Goal: Obtain resource: Obtain resource

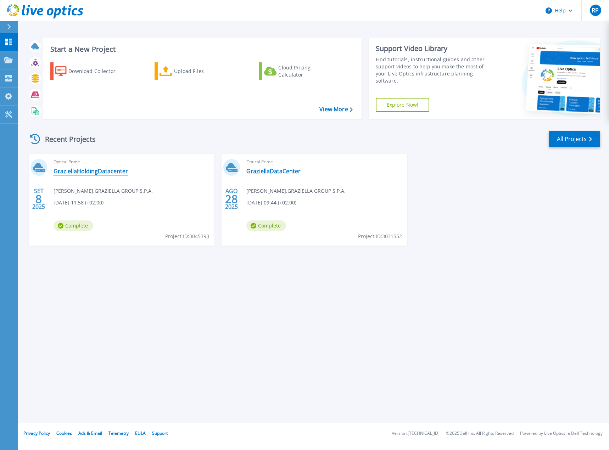
click at [74, 171] on link "GraziellaHoldingDatacenter" at bounding box center [90, 171] width 74 height 7
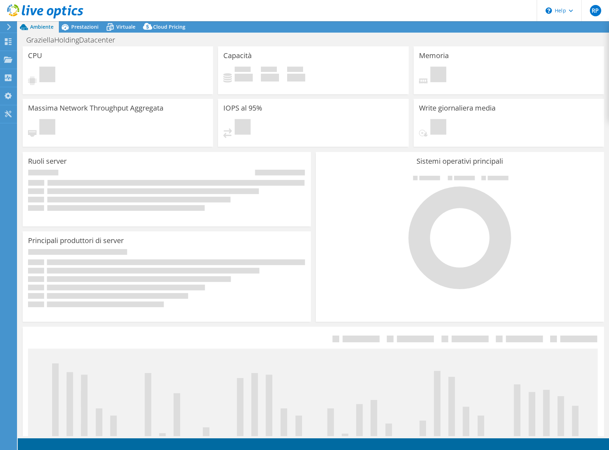
select select "USD"
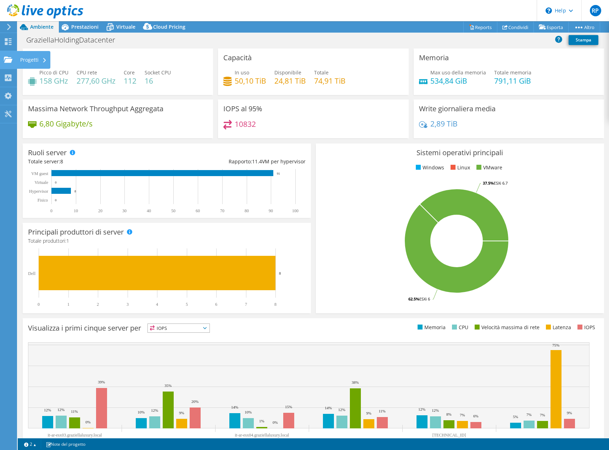
click at [9, 63] on div at bounding box center [8, 61] width 9 height 8
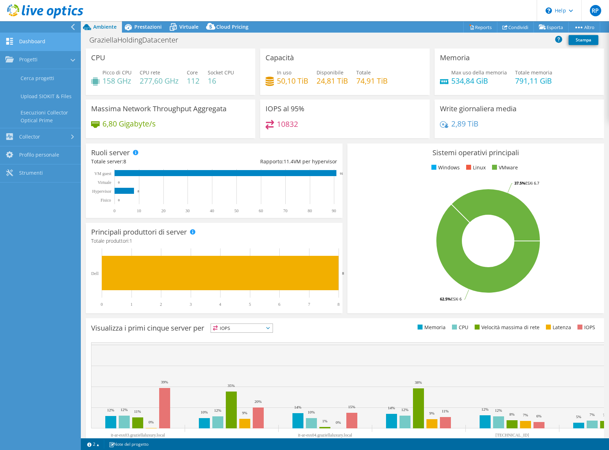
click at [33, 46] on link "Dashboard" at bounding box center [40, 42] width 81 height 18
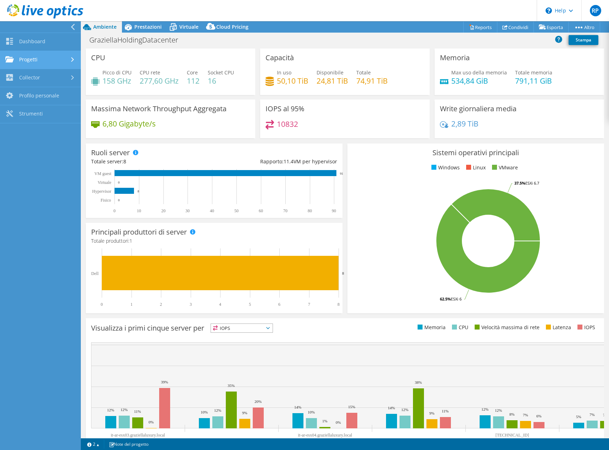
click at [33, 59] on link "Progetti" at bounding box center [40, 60] width 81 height 18
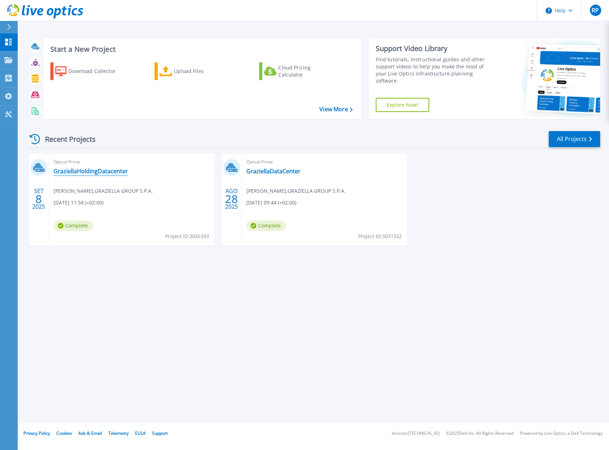
click at [103, 170] on link "GraziellaHoldingDatacenter" at bounding box center [90, 171] width 74 height 7
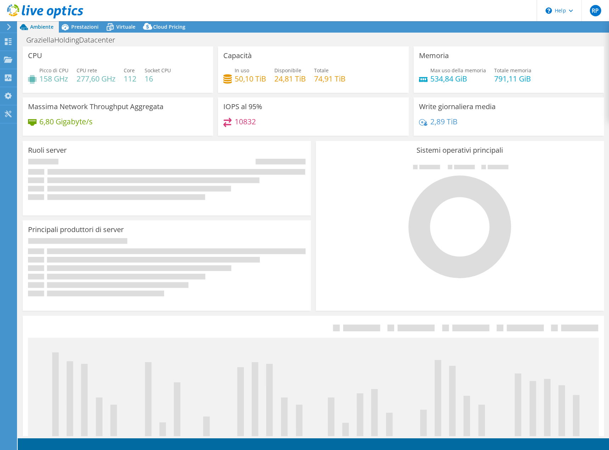
select select "USD"
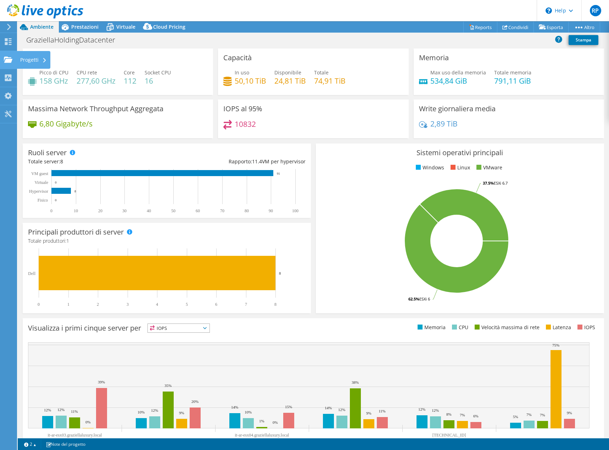
click at [35, 60] on div "Progetti" at bounding box center [34, 60] width 34 height 18
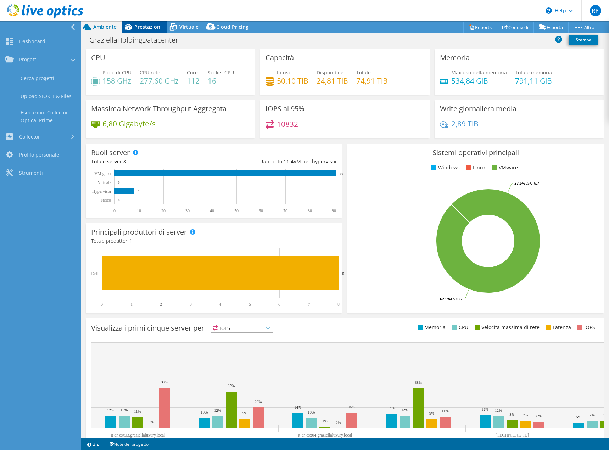
click at [146, 27] on span "Prestazioni" at bounding box center [147, 26] width 27 height 7
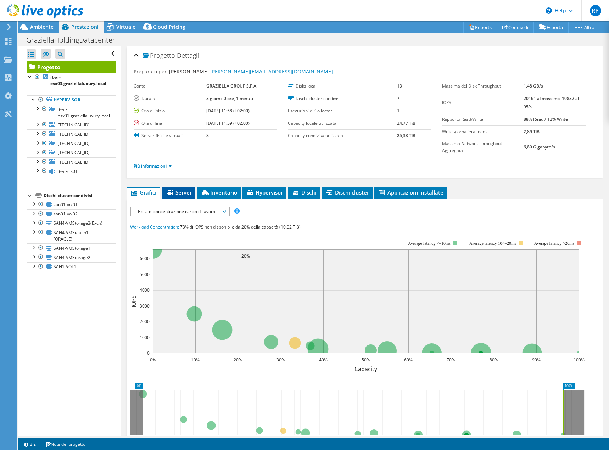
click at [181, 193] on span "Server" at bounding box center [179, 192] width 26 height 7
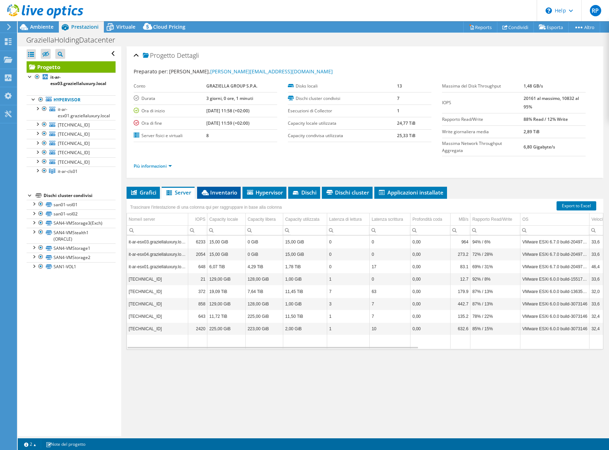
click at [214, 193] on span "Inventario" at bounding box center [219, 192] width 36 height 7
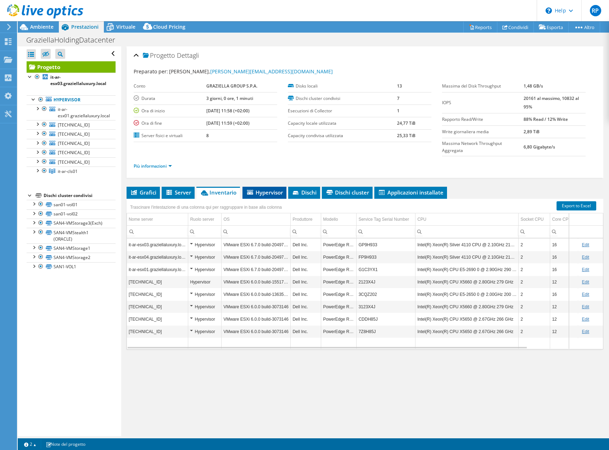
click at [267, 194] on span "Hypervisor" at bounding box center [264, 192] width 37 height 7
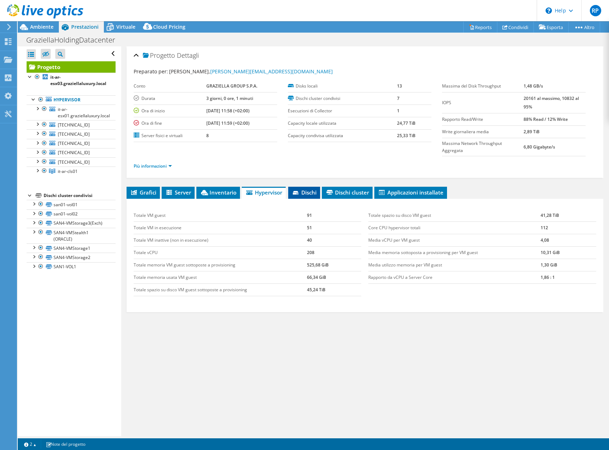
click at [307, 196] on li "Dischi" at bounding box center [304, 193] width 32 height 12
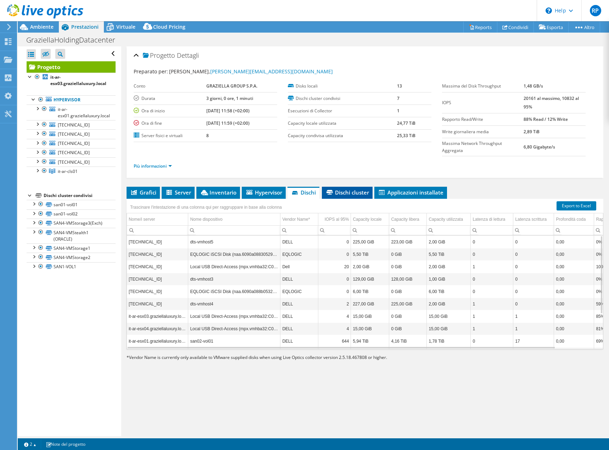
click at [344, 195] on span "Dischi cluster" at bounding box center [347, 192] width 44 height 7
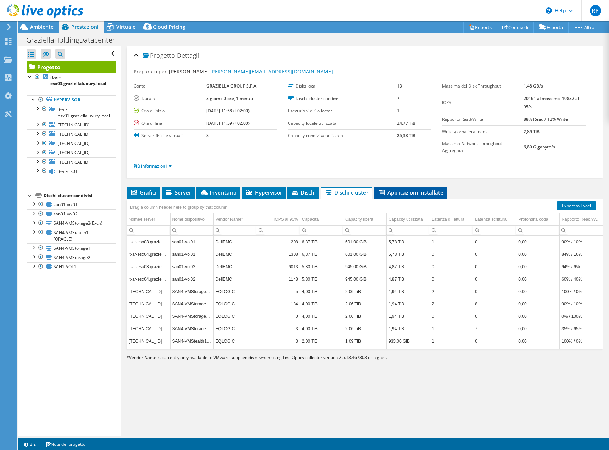
click at [400, 194] on span "Applicazioni installate" at bounding box center [411, 192] width 66 height 7
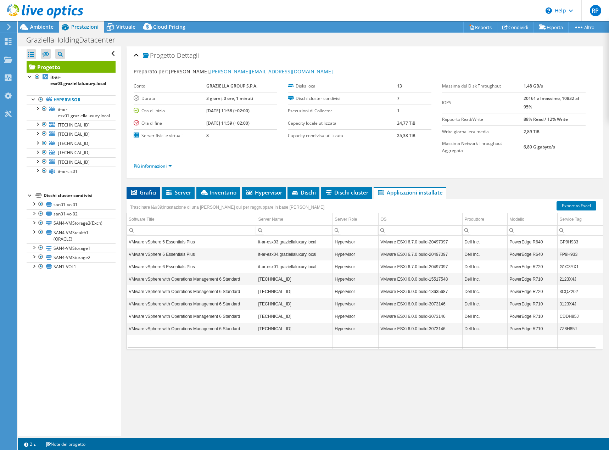
click at [144, 197] on li "Grafici" at bounding box center [142, 193] width 33 height 12
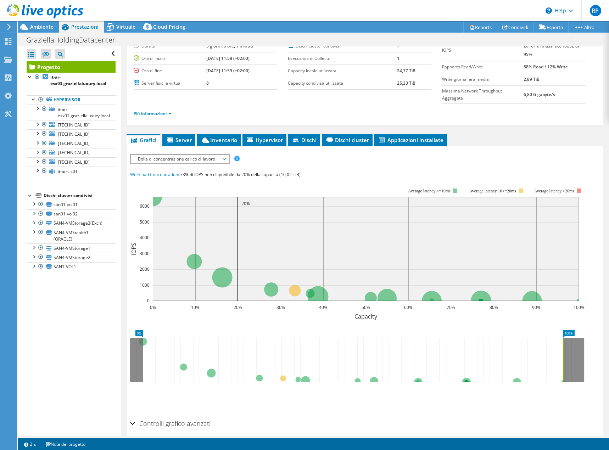
scroll to position [81, 0]
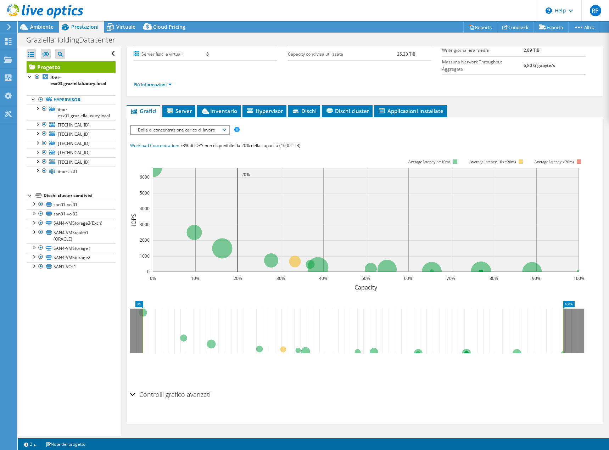
click at [218, 130] on span "Bolla di concentrazione carico di lavoro" at bounding box center [179, 130] width 91 height 9
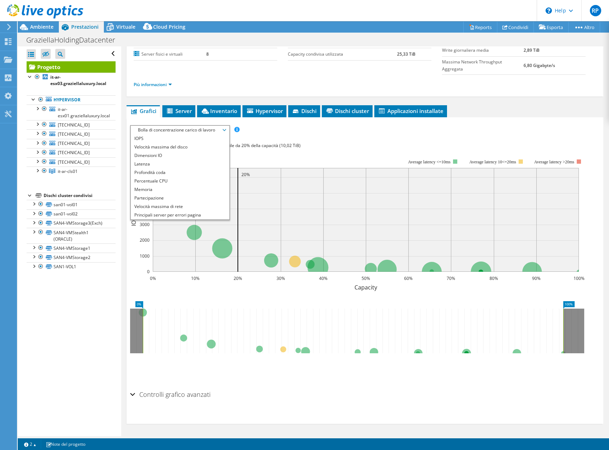
click at [218, 130] on span "Bolla di concentrazione carico di lavoro" at bounding box center [179, 130] width 91 height 9
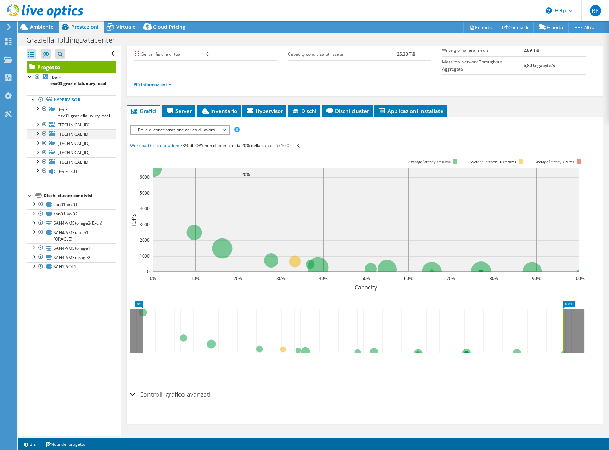
click at [39, 133] on div at bounding box center [37, 132] width 7 height 7
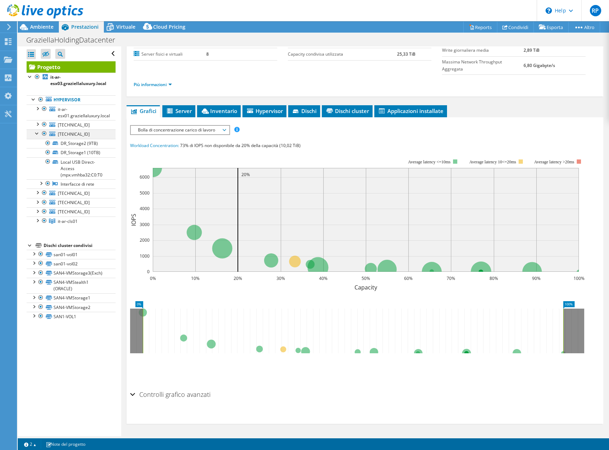
click at [38, 134] on div at bounding box center [37, 132] width 7 height 7
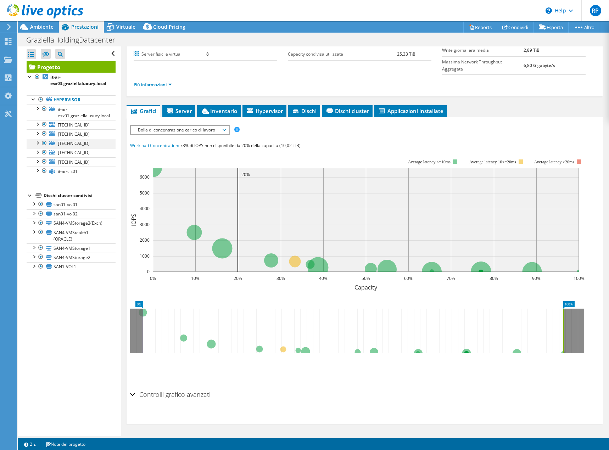
click at [36, 144] on div at bounding box center [37, 142] width 7 height 7
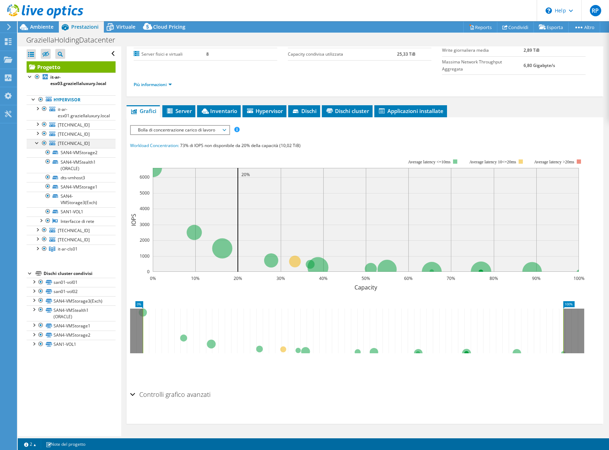
click at [36, 144] on div at bounding box center [37, 142] width 7 height 7
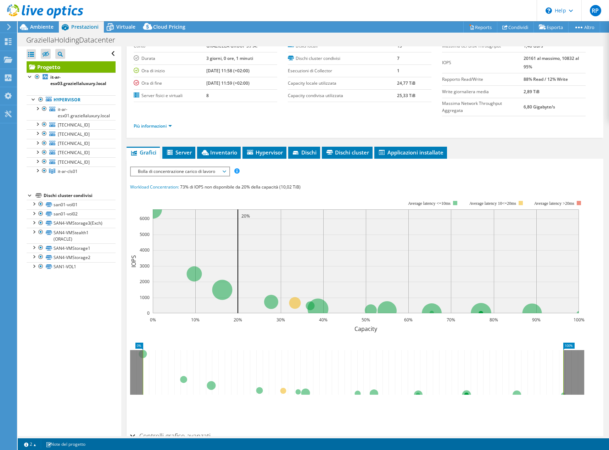
scroll to position [0, 0]
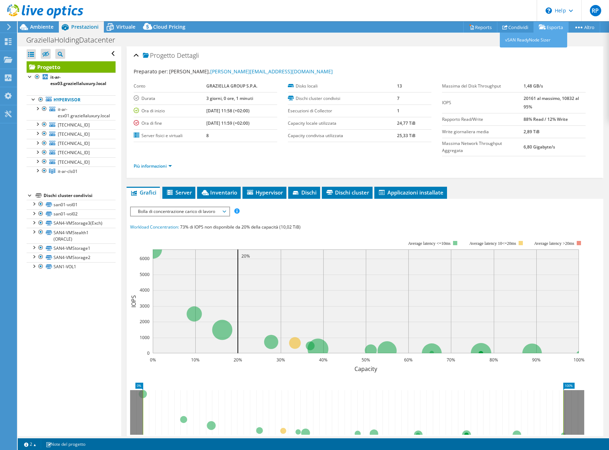
click at [541, 26] on icon at bounding box center [541, 26] width 7 height 5
click at [512, 26] on link "Condividi" at bounding box center [515, 27] width 37 height 11
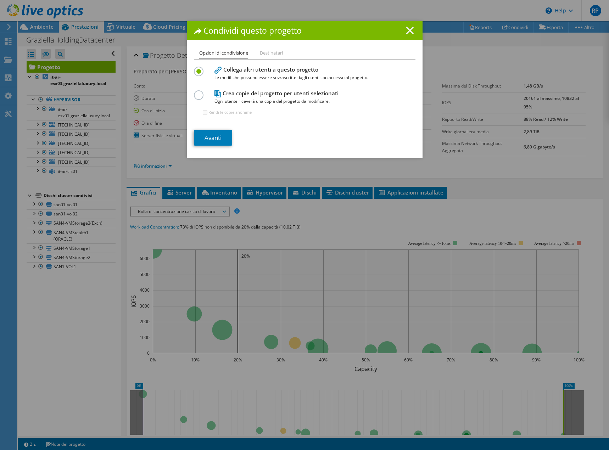
click at [408, 33] on icon at bounding box center [410, 31] width 8 height 8
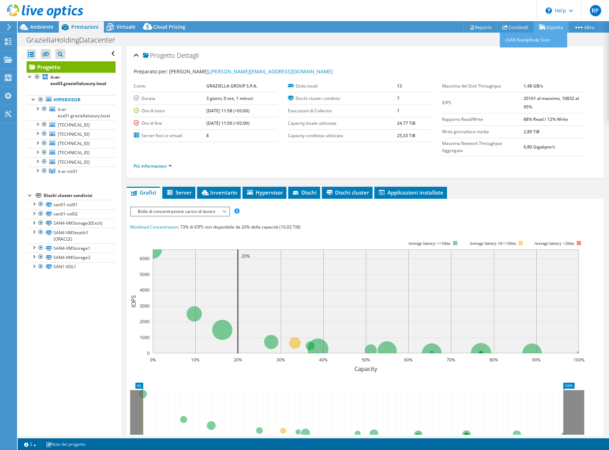
click at [544, 29] on link "Esporta" at bounding box center [550, 27] width 35 height 11
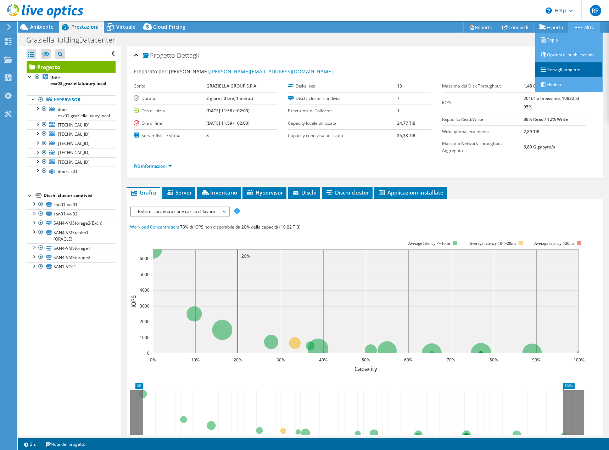
click at [559, 68] on link "Dettagli progetto" at bounding box center [568, 69] width 67 height 15
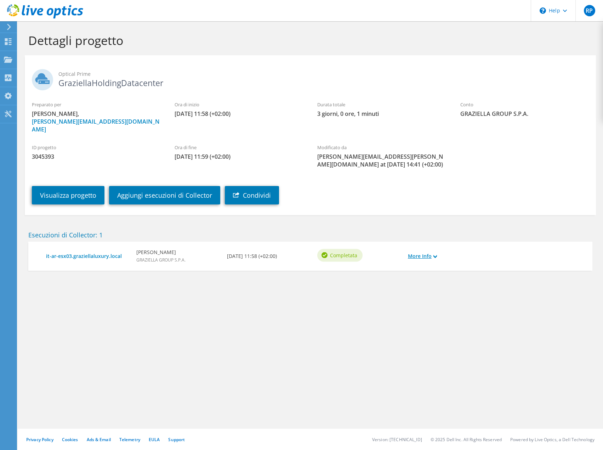
click at [437, 255] on icon at bounding box center [436, 257] width 4 height 4
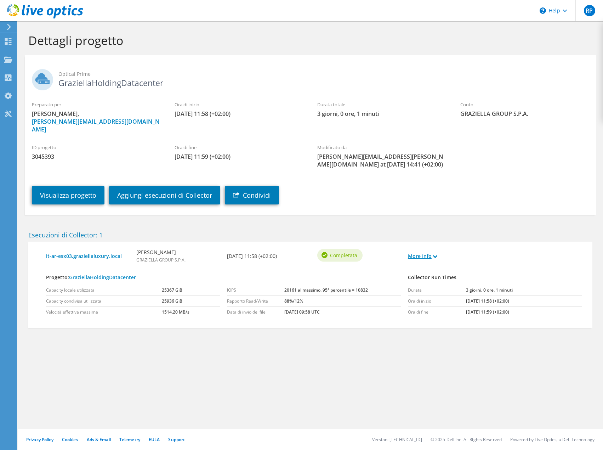
click at [436, 255] on icon at bounding box center [436, 257] width 4 height 4
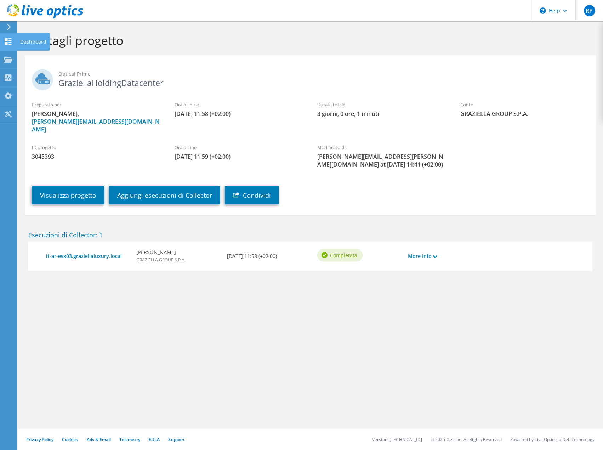
click at [5, 40] on use at bounding box center [8, 41] width 7 height 7
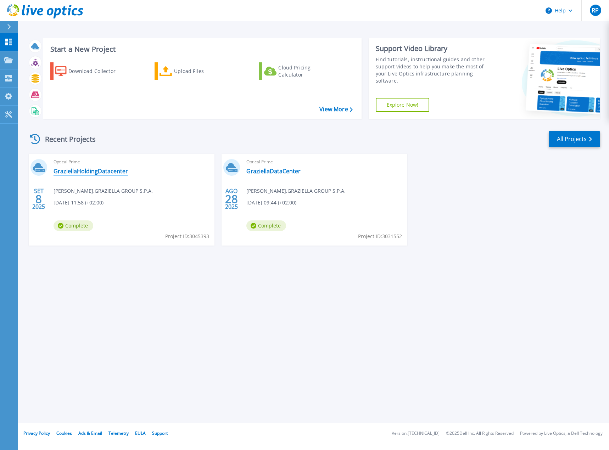
click at [95, 174] on link "GraziellaHoldingDatacenter" at bounding box center [90, 171] width 74 height 7
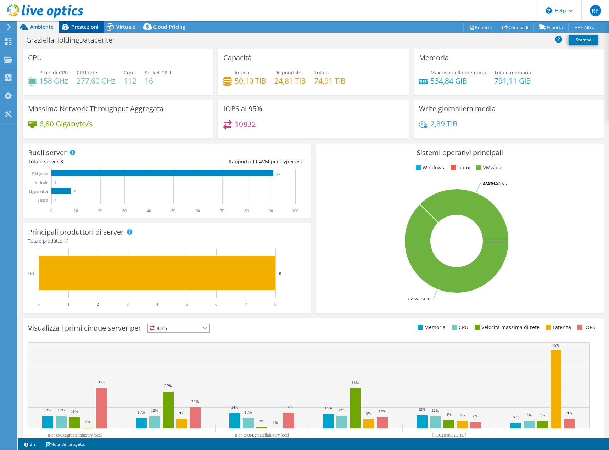
click at [86, 26] on span "Prestazioni" at bounding box center [84, 26] width 27 height 7
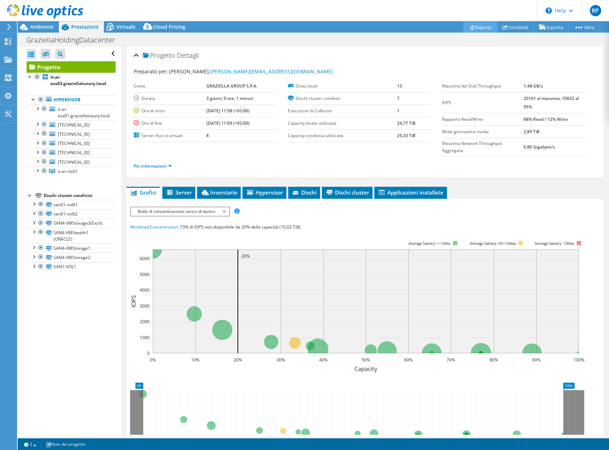
click at [481, 28] on link "Reports" at bounding box center [480, 27] width 34 height 11
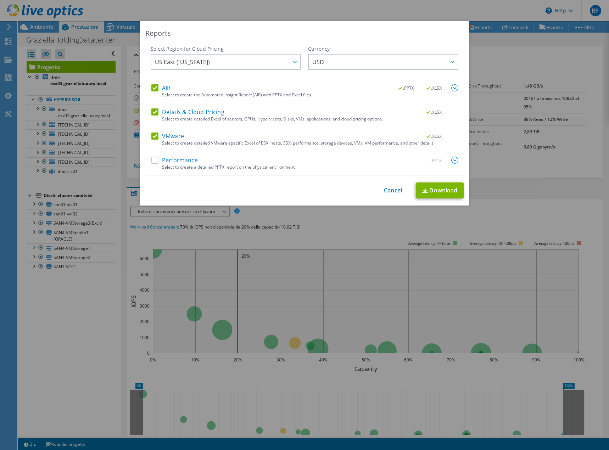
click at [154, 112] on label "Details & Cloud Pricing" at bounding box center [187, 111] width 73 height 7
click at [0, 0] on input "Details & Cloud Pricing" at bounding box center [0, 0] width 0 height 0
click at [151, 89] on label "AIR" at bounding box center [160, 87] width 19 height 7
click at [0, 0] on input "AIR" at bounding box center [0, 0] width 0 height 0
click at [206, 62] on div "US East ([US_STATE]) [GEOGRAPHIC_DATA] ([GEOGRAPHIC_DATA]) [GEOGRAPHIC_DATA] ([…" at bounding box center [226, 63] width 150 height 18
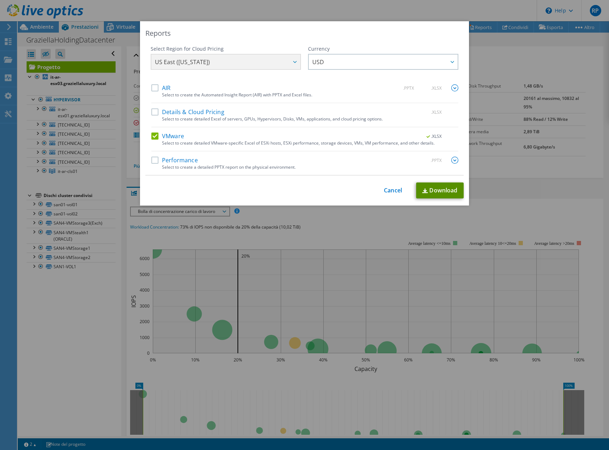
click at [433, 192] on link "Download" at bounding box center [439, 190] width 47 height 16
